Goal: Task Accomplishment & Management: Manage account settings

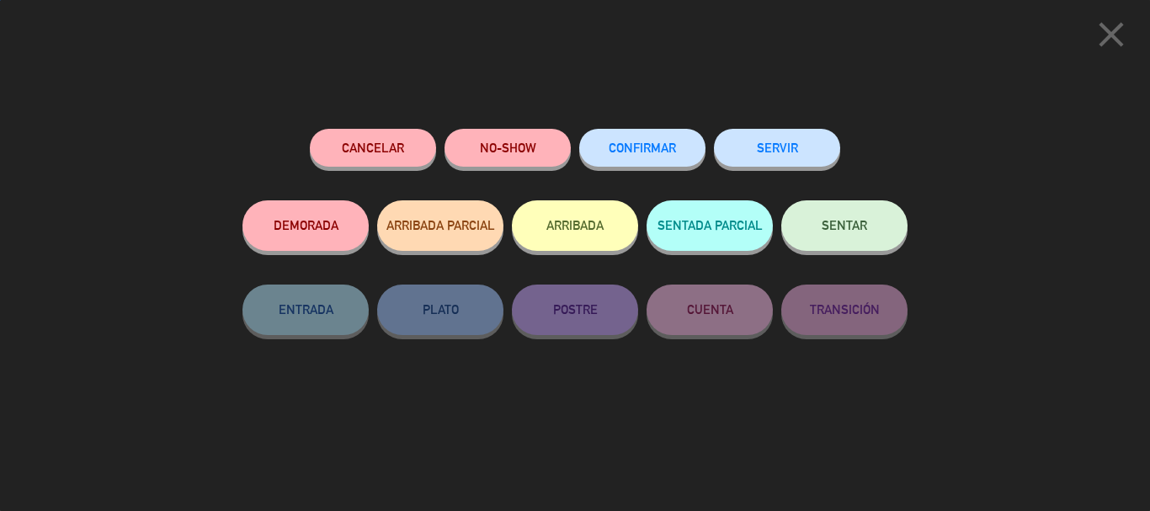
click at [643, 159] on button "CONFIRMAR" at bounding box center [642, 148] width 126 height 38
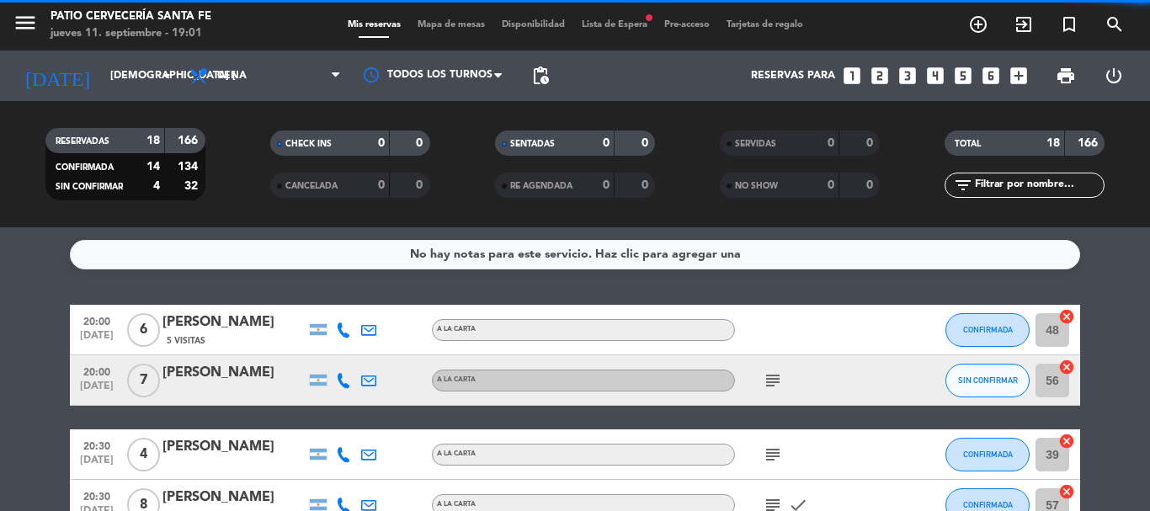
click at [1010, 384] on span "SIN CONFIRMAR" at bounding box center [988, 380] width 60 height 9
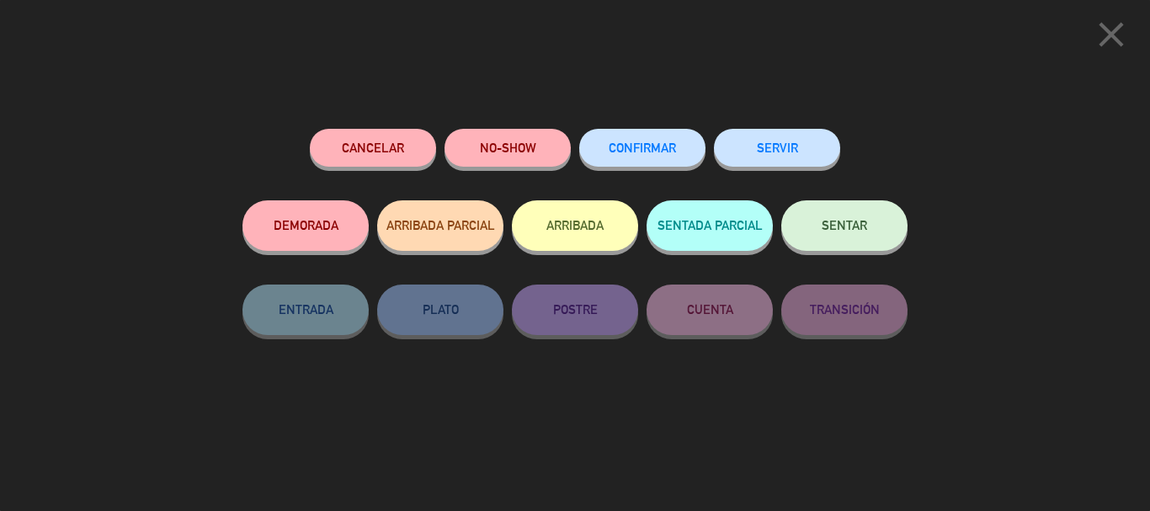
click at [663, 143] on span "CONFIRMAR" at bounding box center [642, 148] width 67 height 14
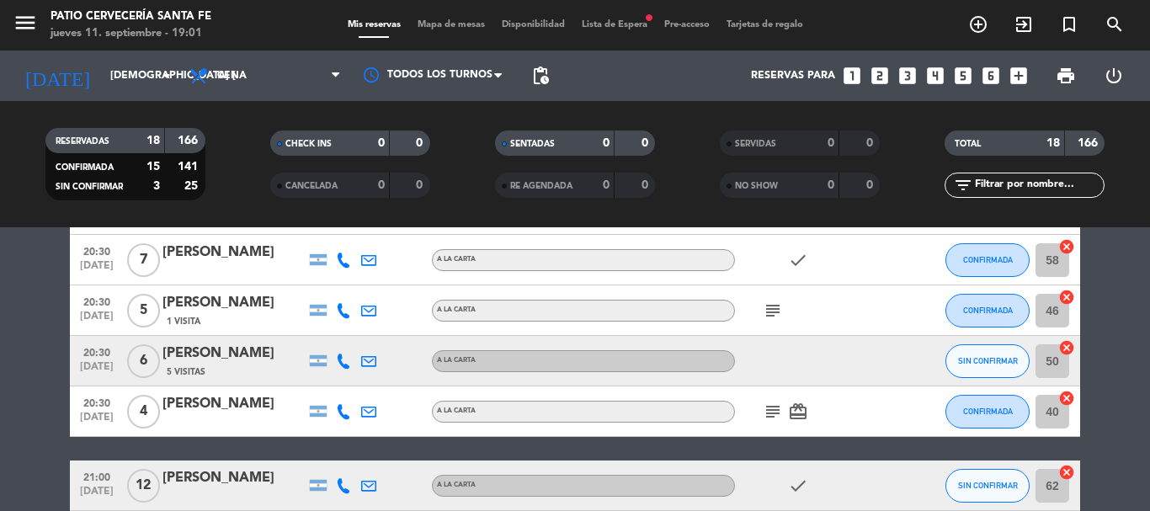
scroll to position [337, 0]
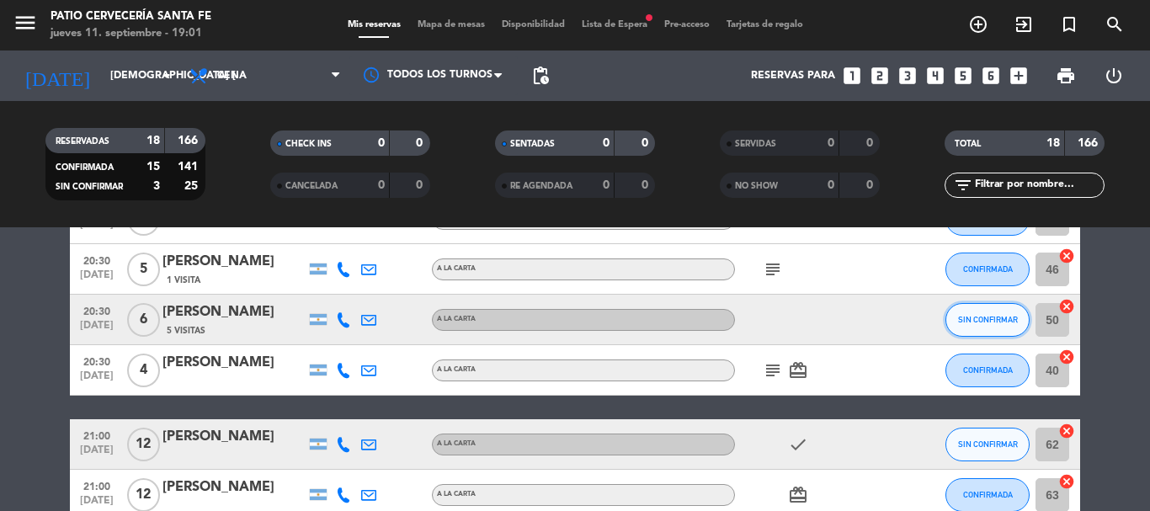
click at [976, 324] on button "SIN CONFIRMAR" at bounding box center [988, 320] width 84 height 34
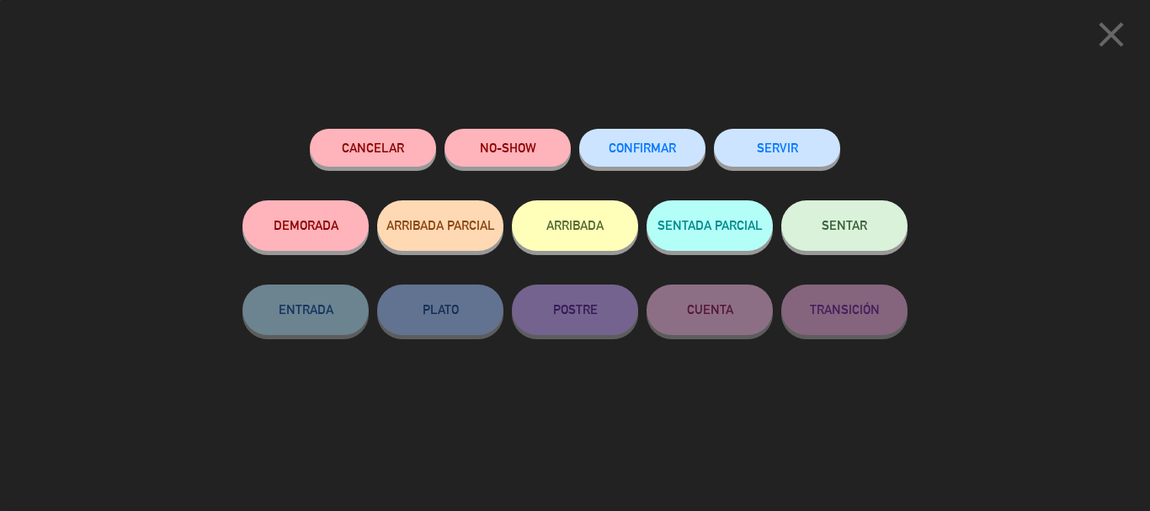
click at [675, 164] on button "CONFIRMAR" at bounding box center [642, 148] width 126 height 38
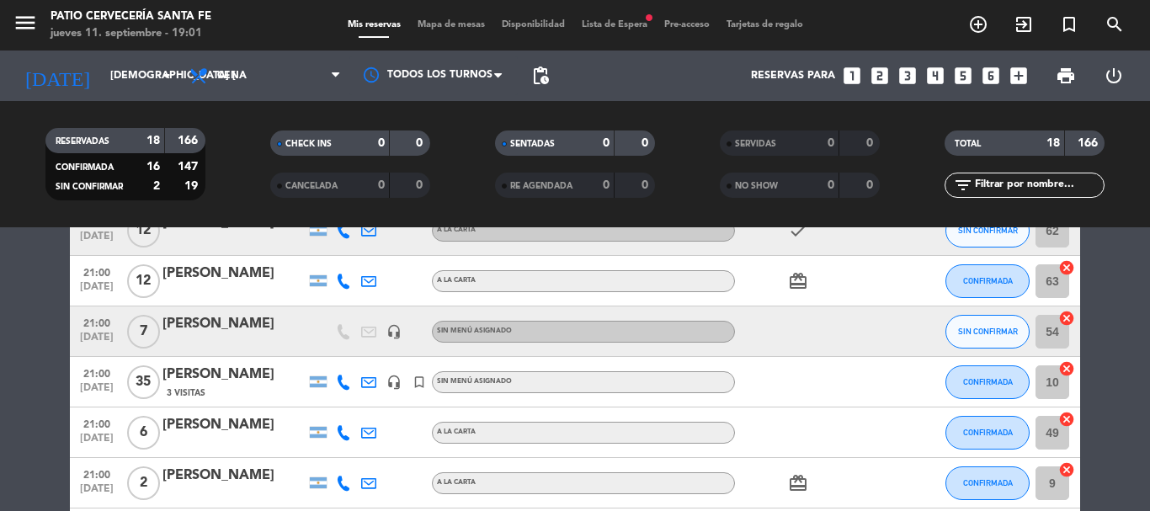
scroll to position [498, 0]
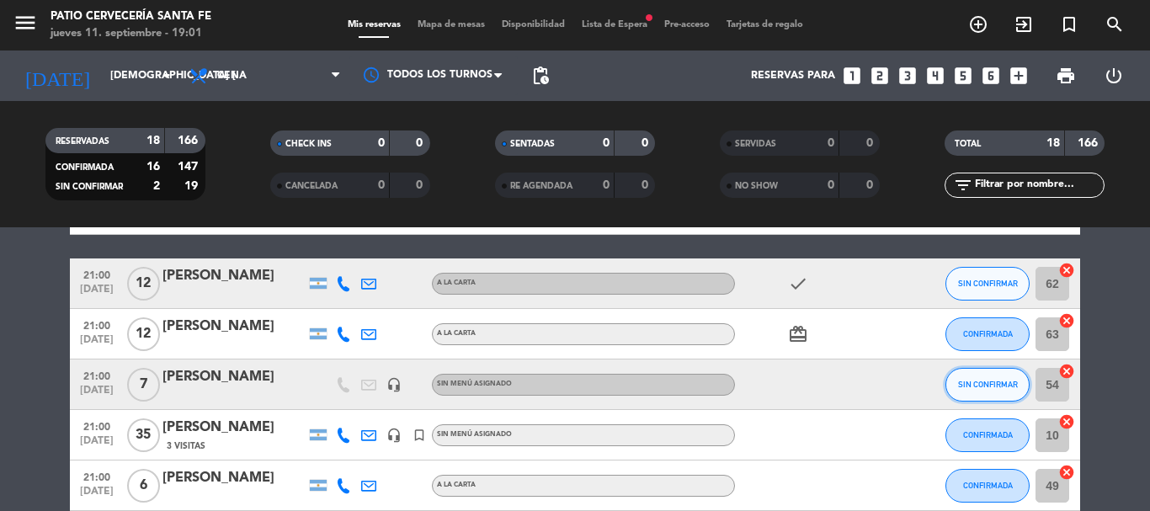
click at [994, 387] on span "SIN CONFIRMAR" at bounding box center [988, 384] width 60 height 9
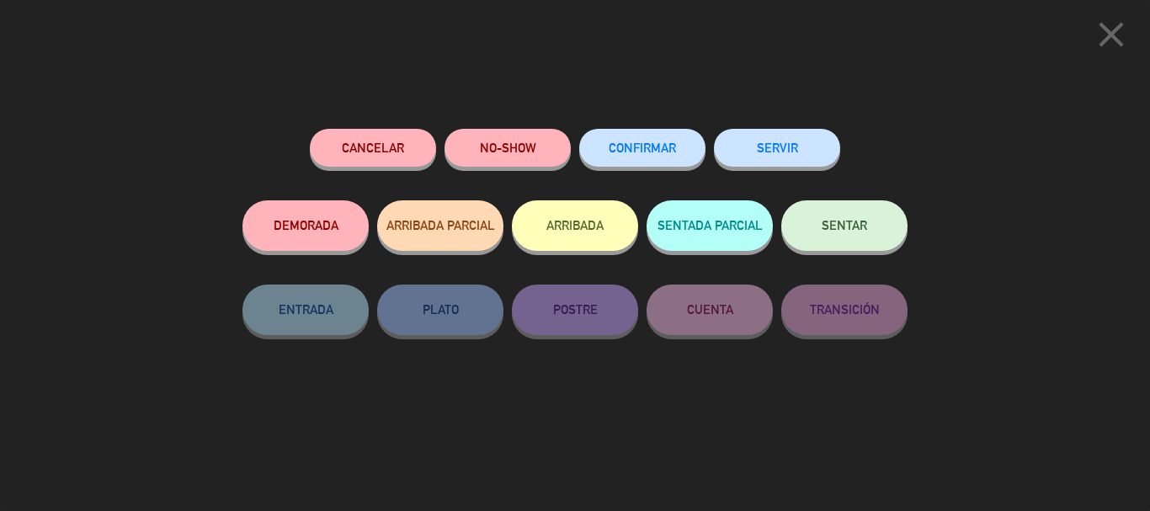
click at [661, 154] on span "CONFIRMAR" at bounding box center [642, 148] width 67 height 14
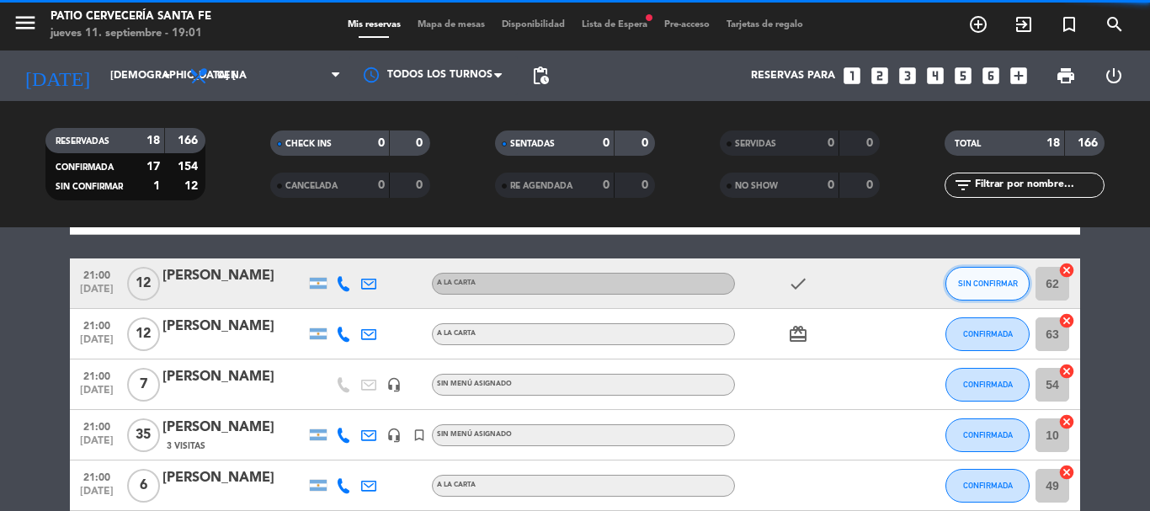
click at [994, 279] on span "SIN CONFIRMAR" at bounding box center [988, 283] width 60 height 9
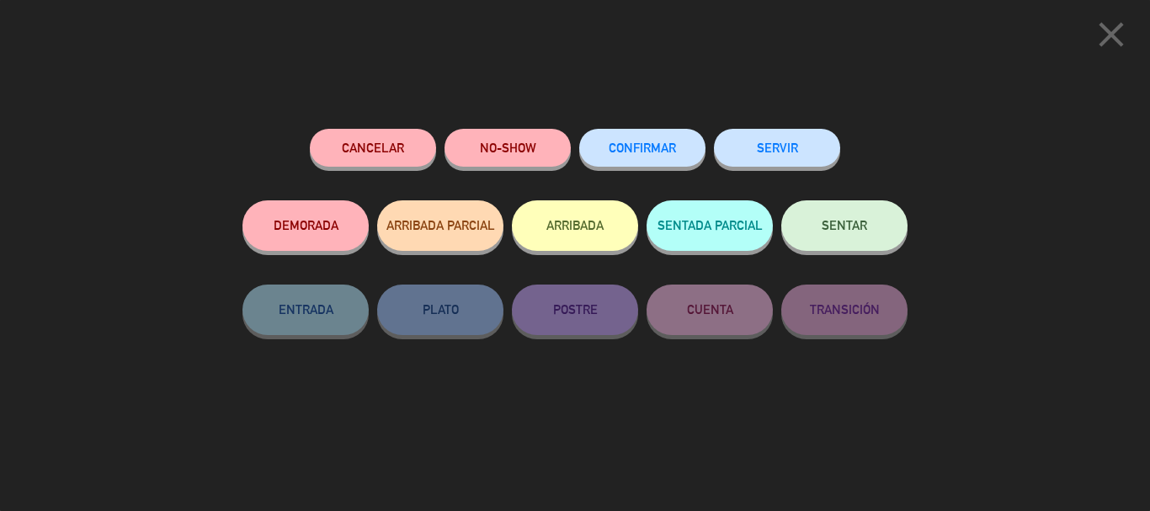
click at [626, 145] on span "CONFIRMAR" at bounding box center [642, 148] width 67 height 14
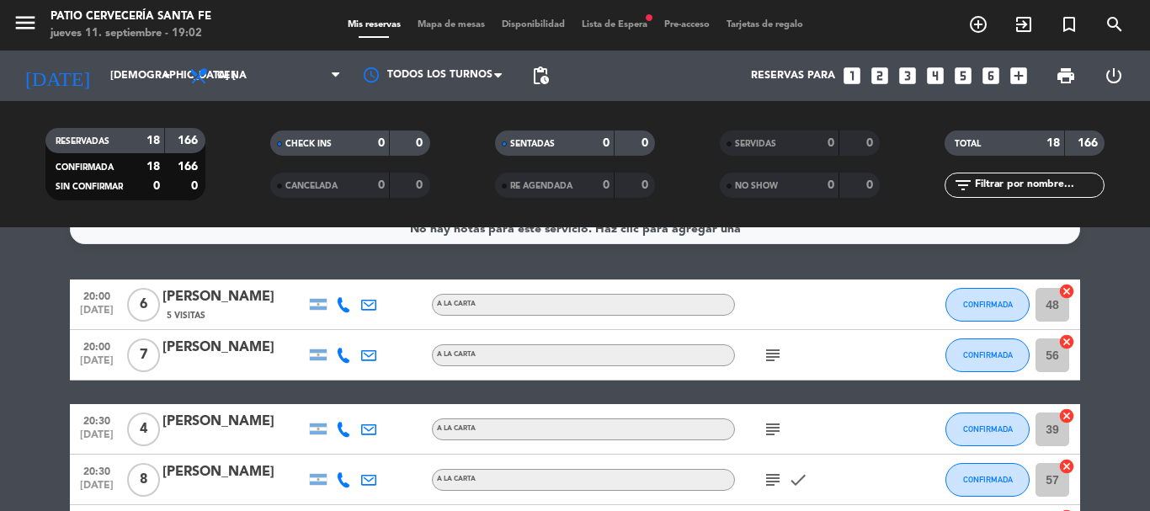
scroll to position [0, 0]
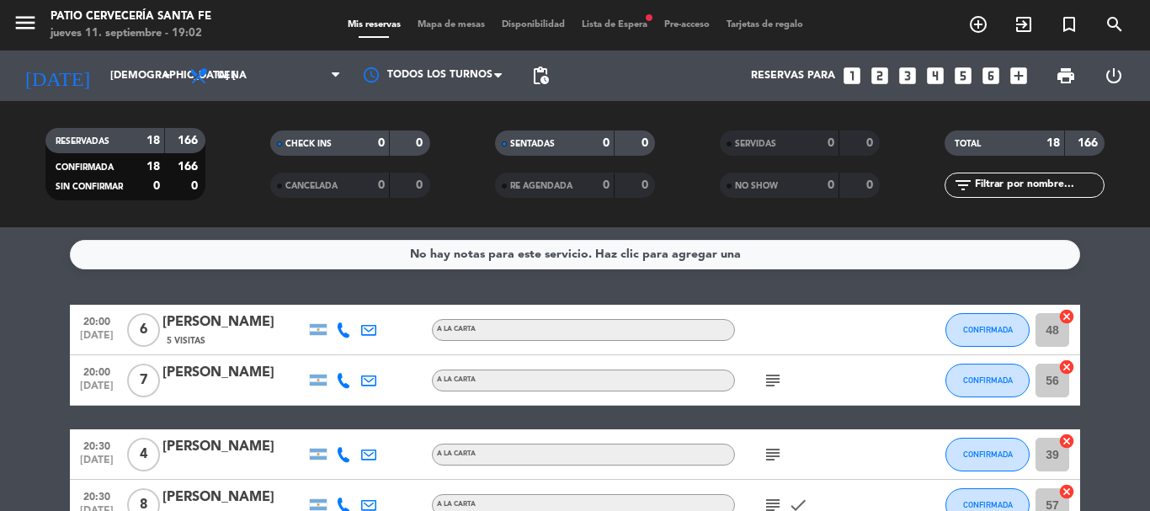
click at [600, 20] on span "Lista de Espera fiber_manual_record" at bounding box center [614, 24] width 83 height 9
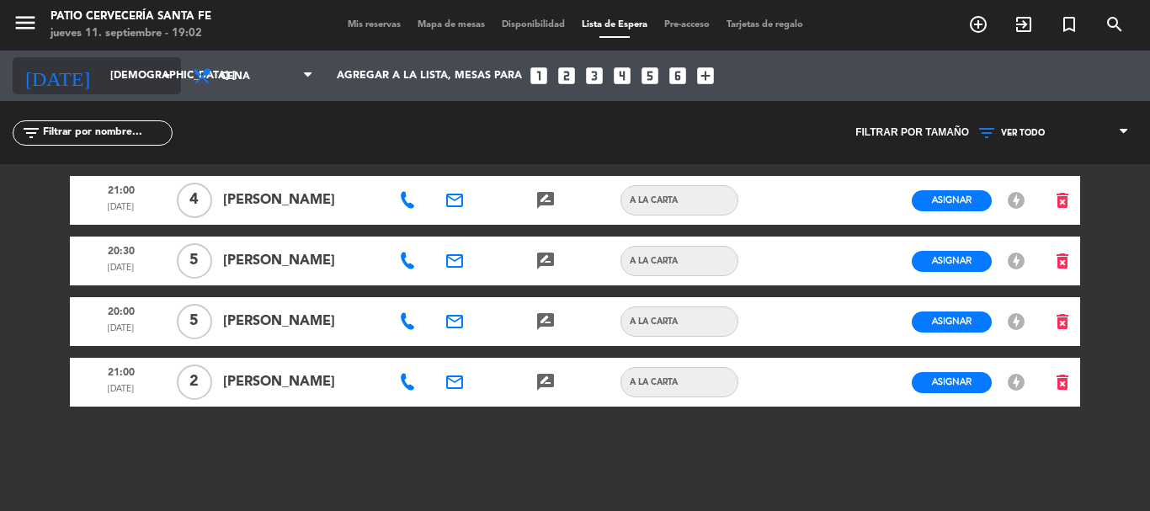
click at [139, 87] on input "[DEMOGRAPHIC_DATA] [DATE]" at bounding box center [173, 75] width 142 height 29
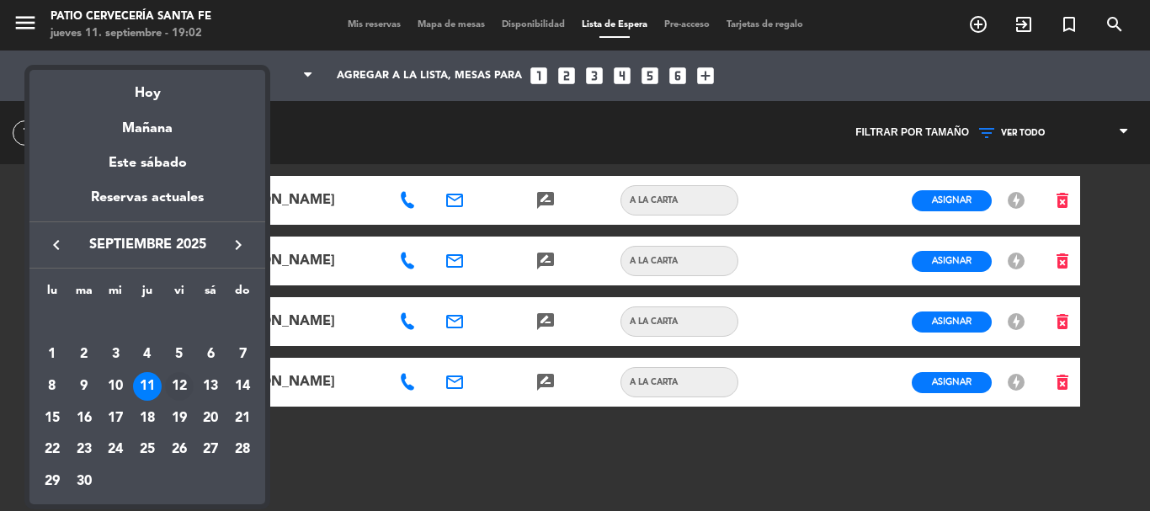
click at [185, 381] on div "12" at bounding box center [179, 386] width 29 height 29
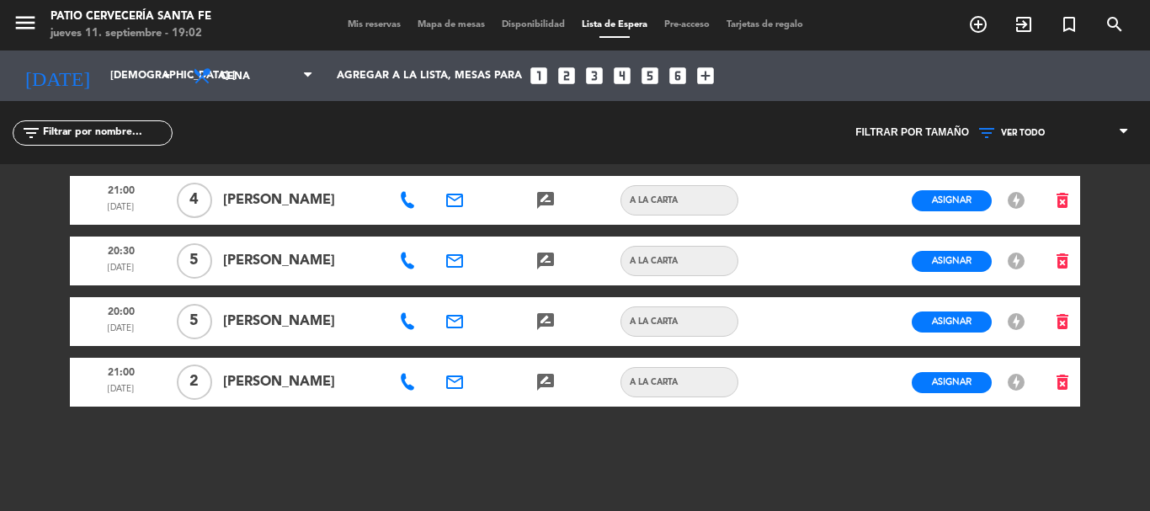
type input "vie. [DATE]"
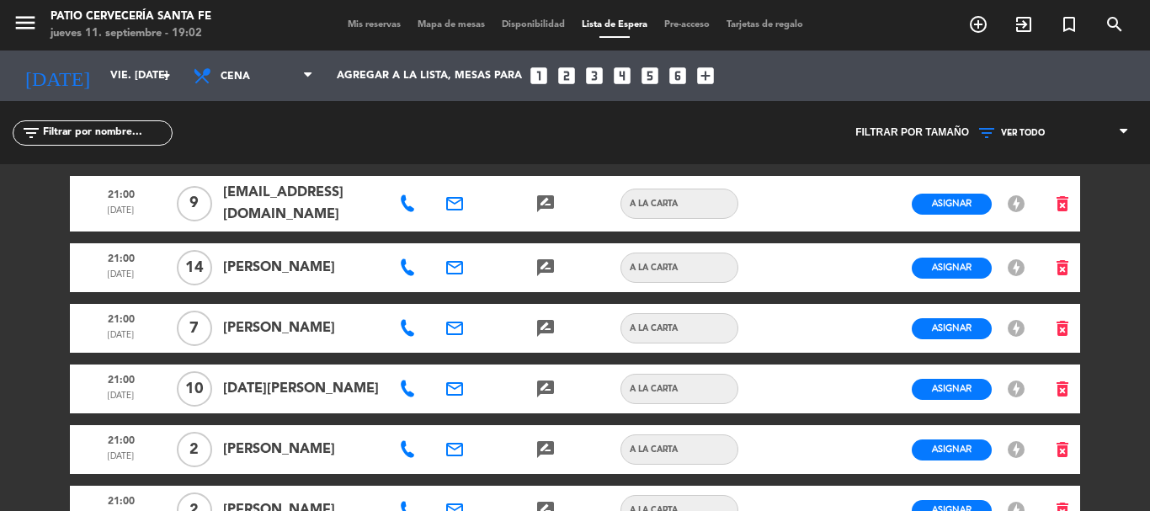
click at [379, 25] on span "Mis reservas" at bounding box center [374, 24] width 70 height 9
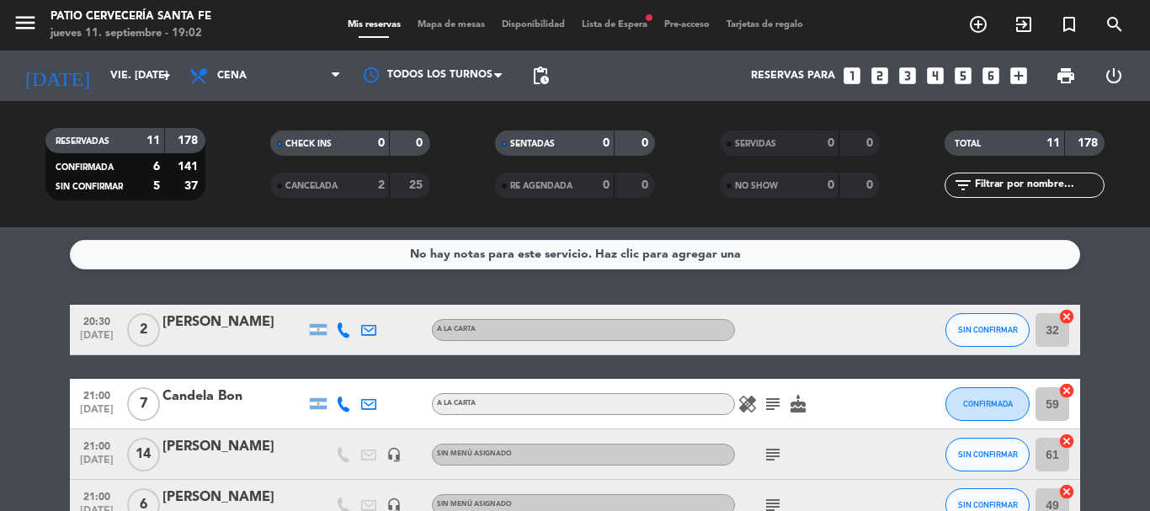
click at [591, 20] on span "Lista de Espera fiber_manual_record" at bounding box center [614, 24] width 83 height 9
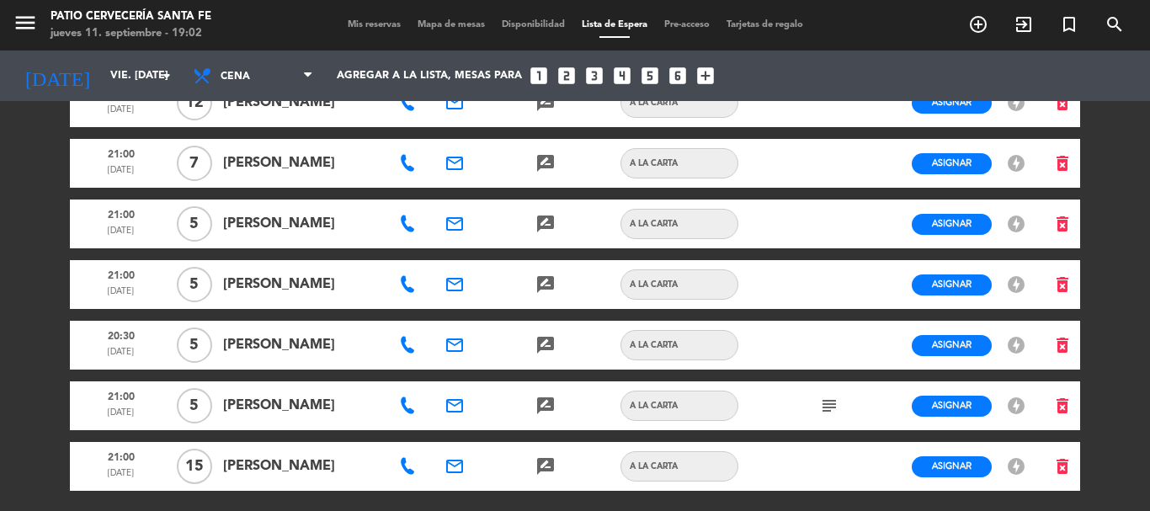
scroll to position [659, 0]
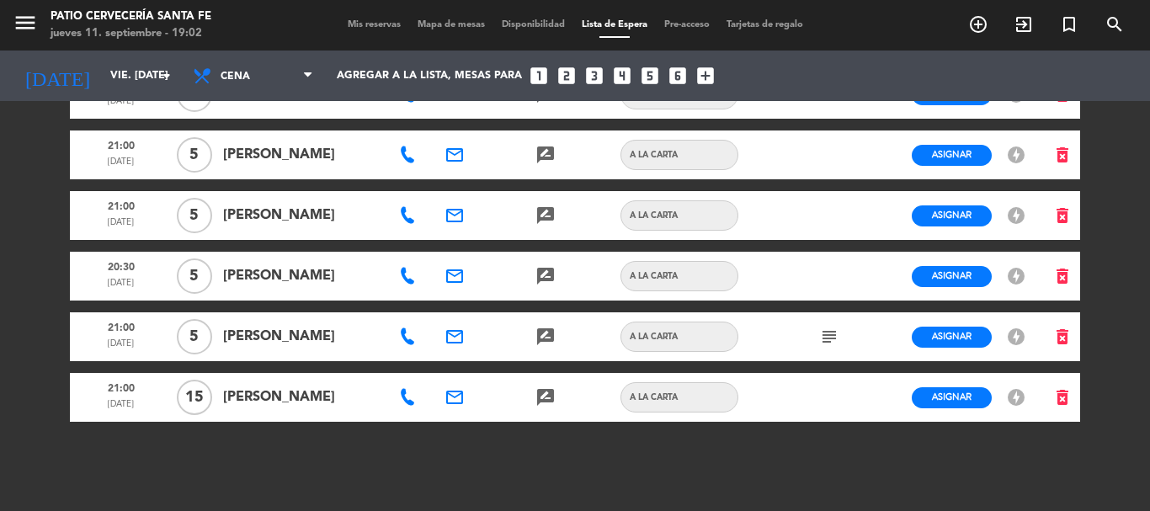
click at [376, 24] on span "Mis reservas" at bounding box center [374, 24] width 70 height 9
